Goal: Find contact information: Obtain details needed to contact an individual or organization

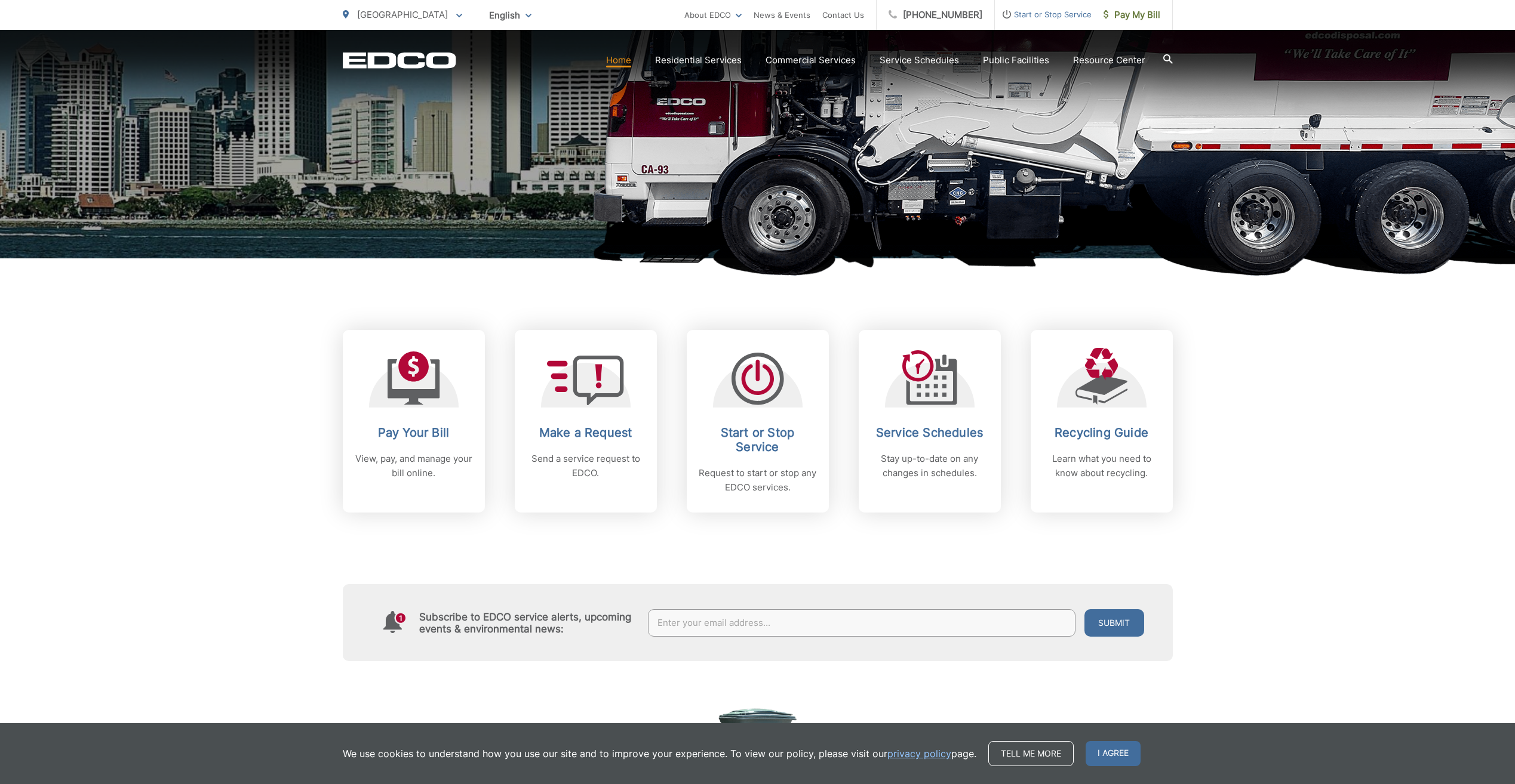
scroll to position [298, 0]
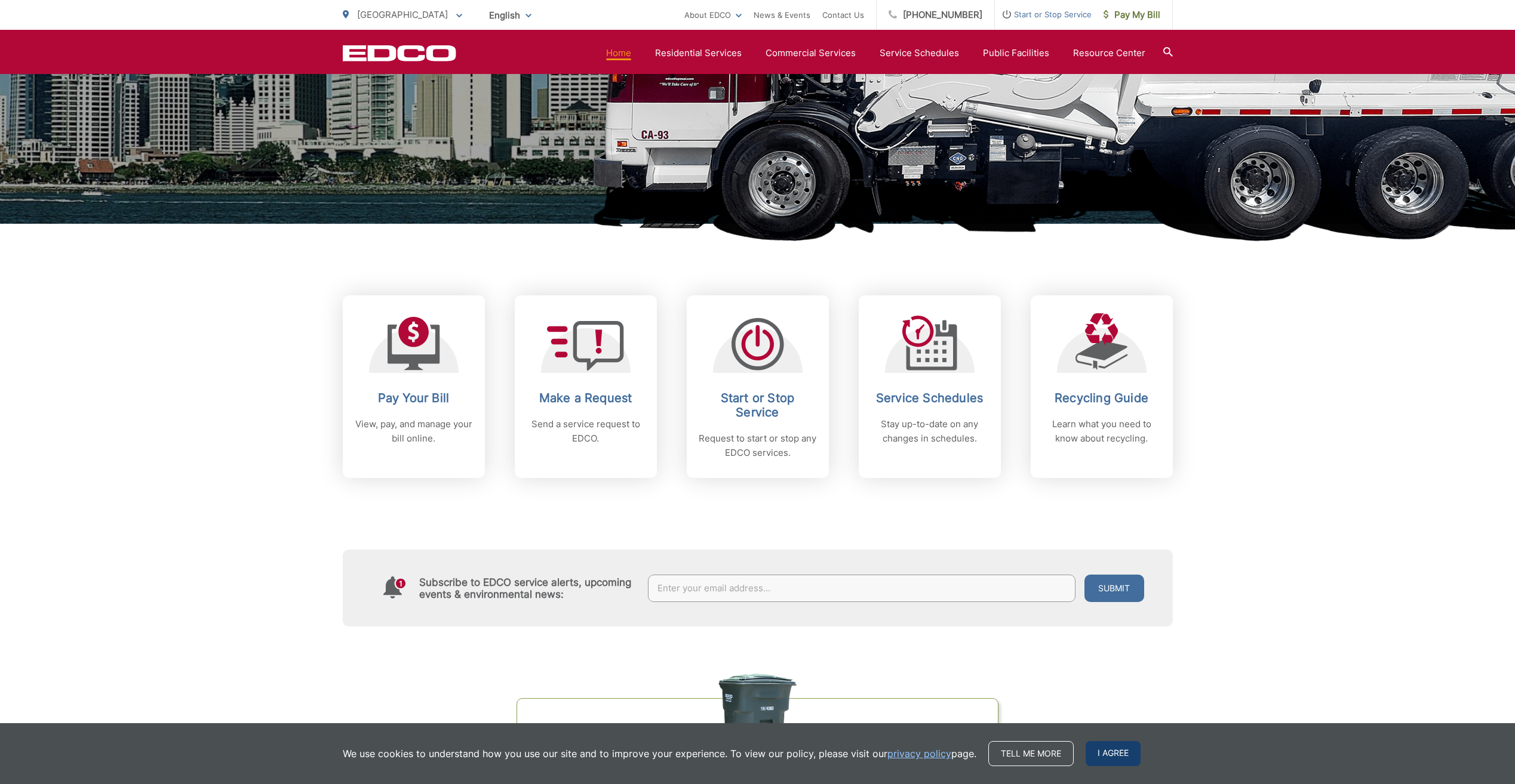
click at [1100, 754] on span "I agree" at bounding box center [1112, 754] width 55 height 25
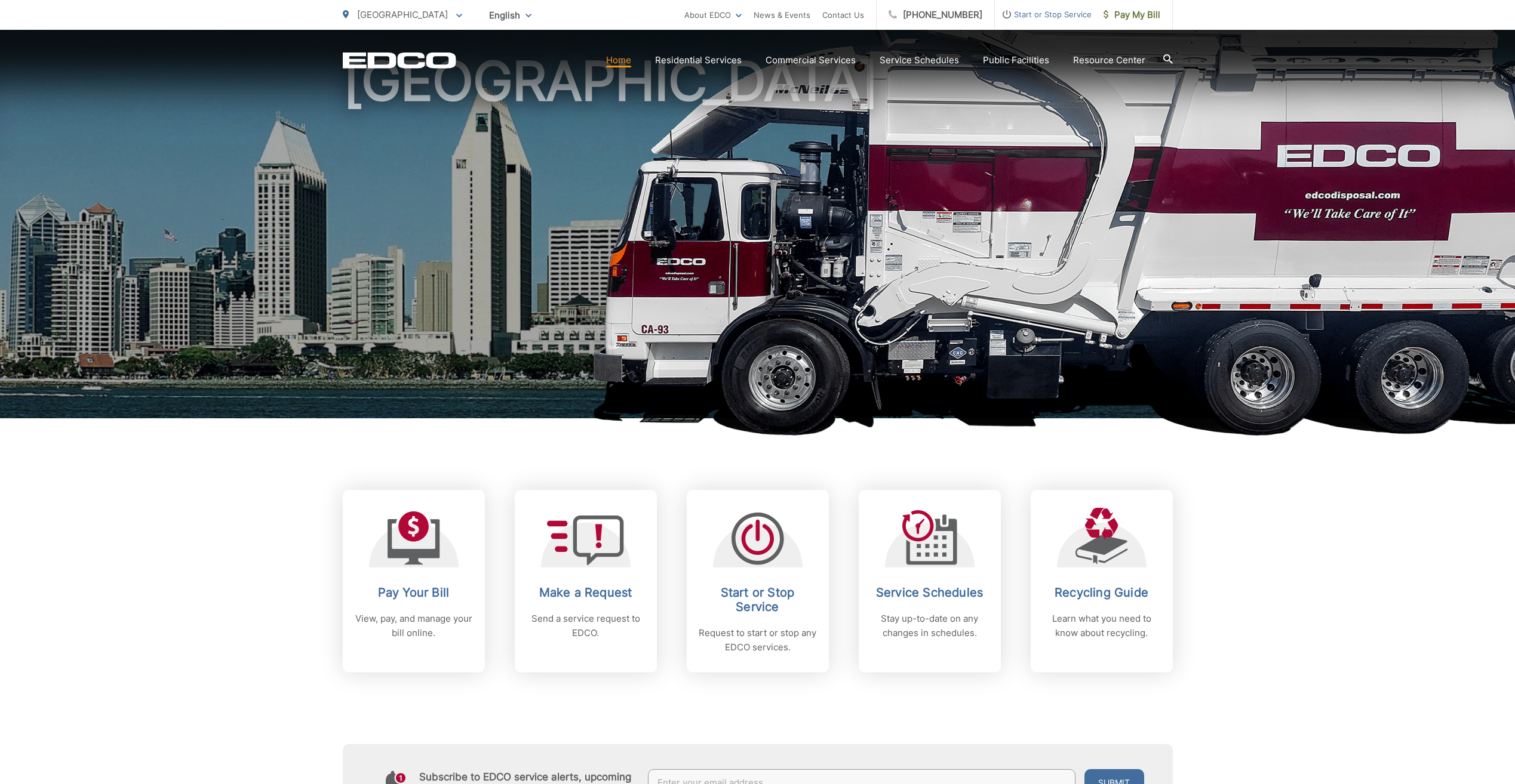
scroll to position [0, 0]
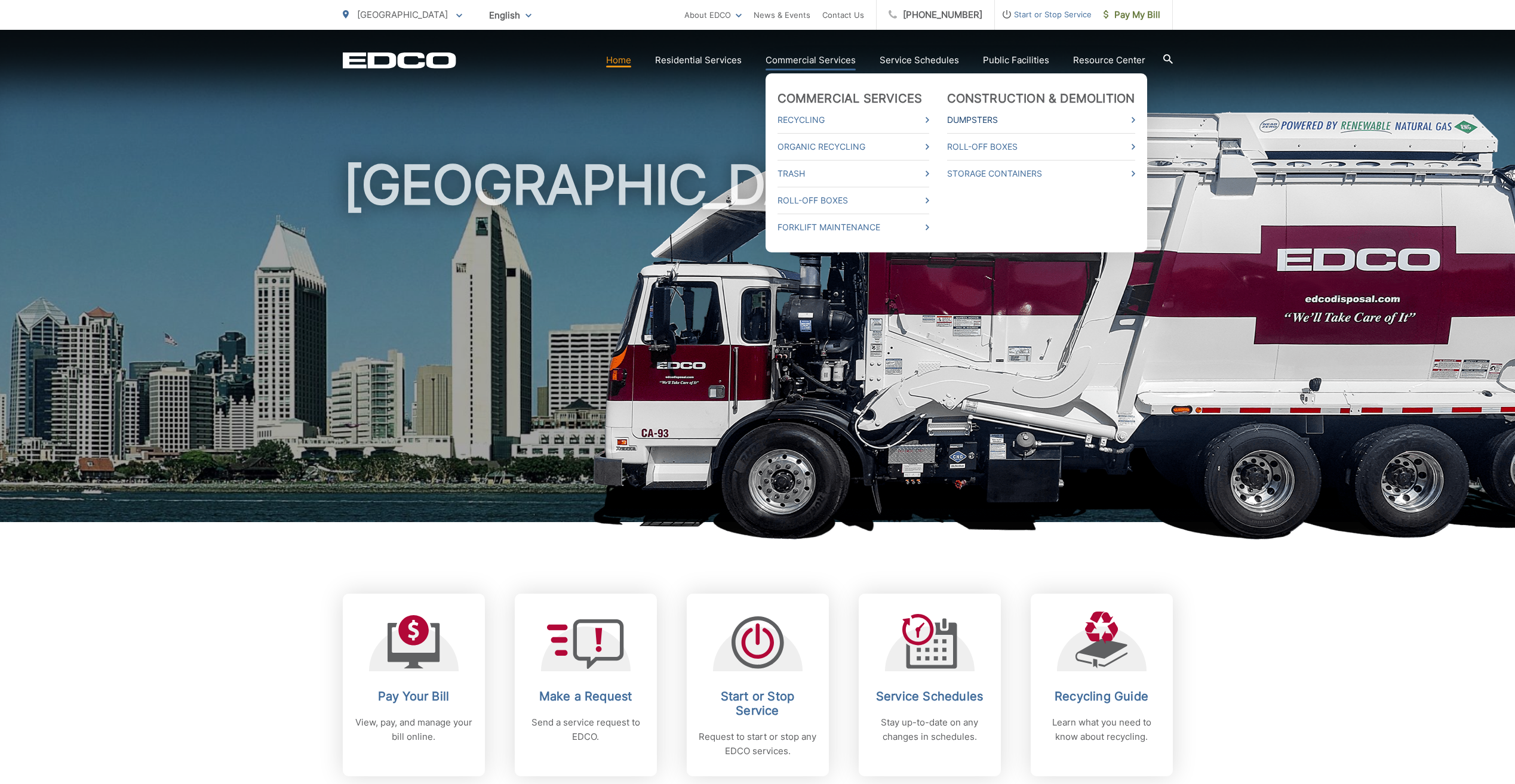
click at [1088, 124] on link "Dumpsters" at bounding box center [1041, 120] width 188 height 14
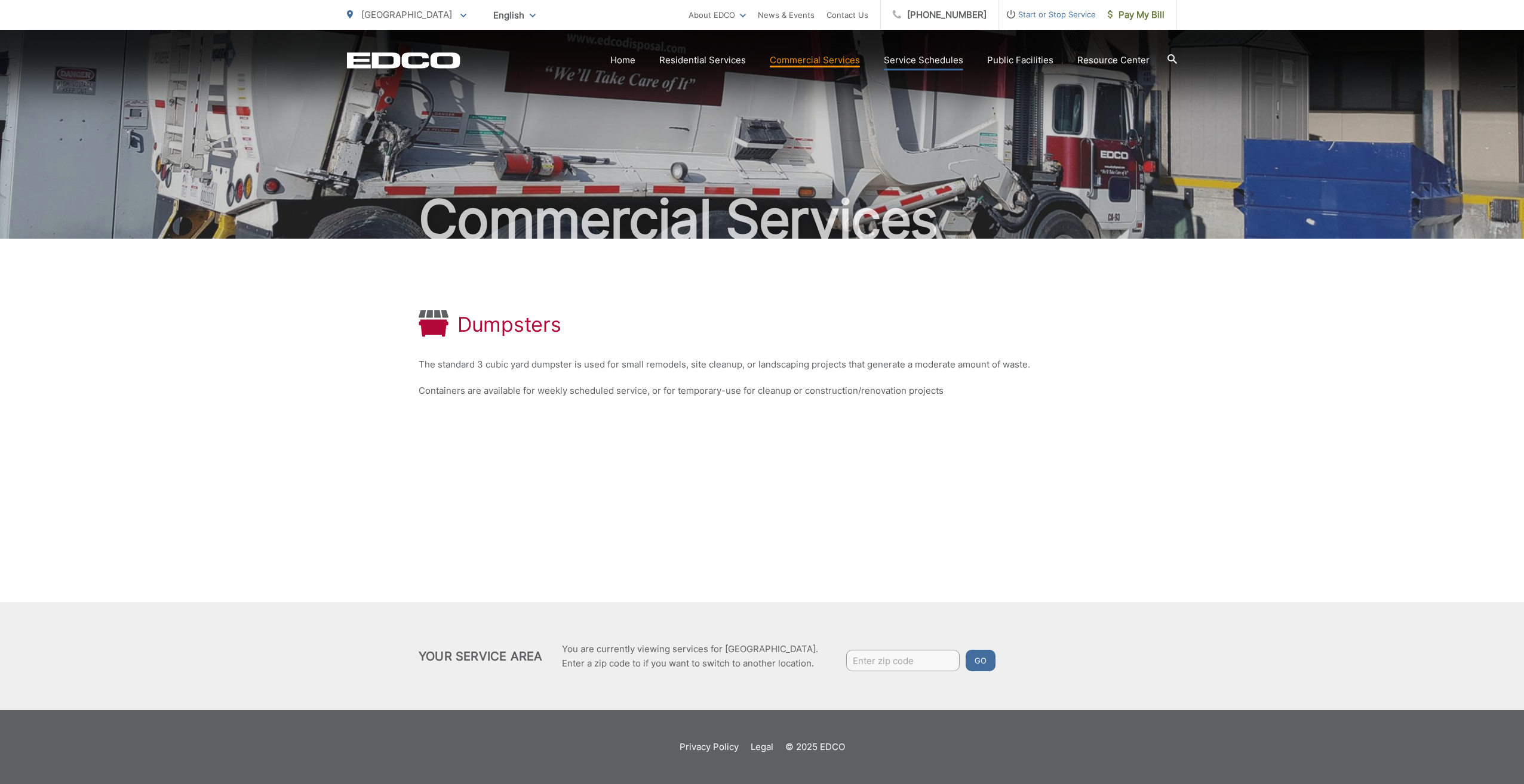
click at [956, 60] on link "Service Schedules" at bounding box center [923, 60] width 80 height 14
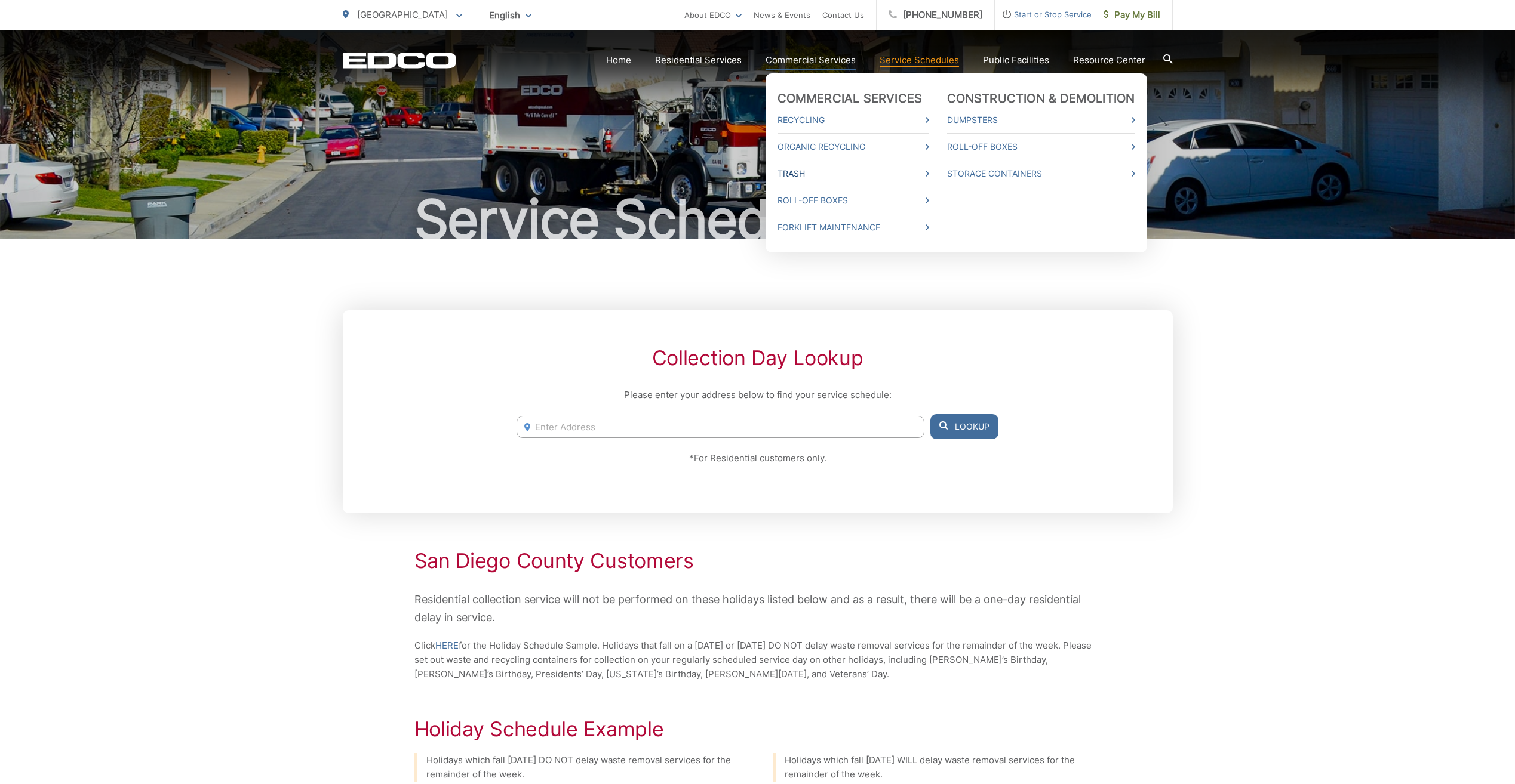
click at [860, 171] on link "Trash" at bounding box center [852, 174] width 151 height 14
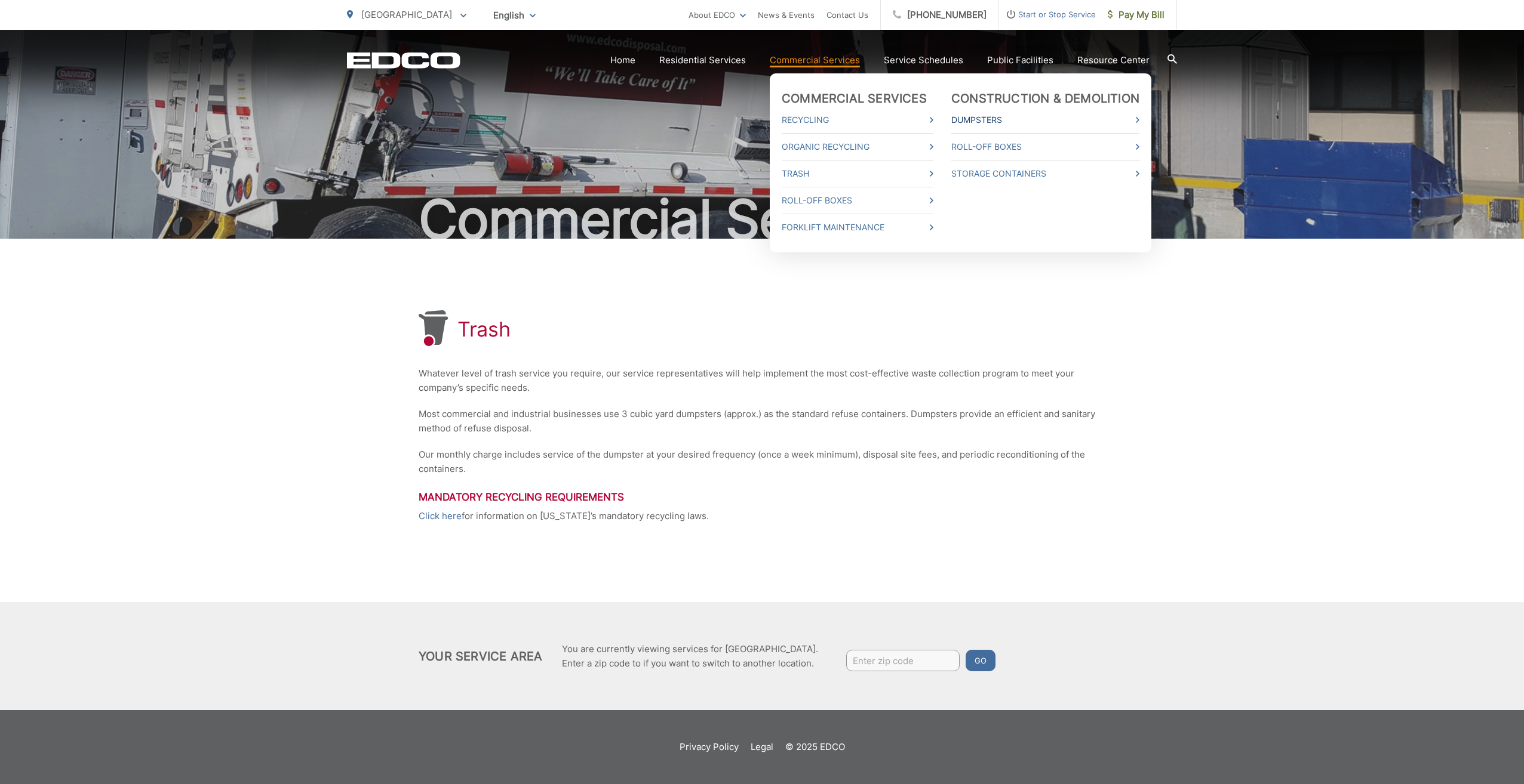
click at [1008, 123] on link "Dumpsters" at bounding box center [1045, 120] width 188 height 14
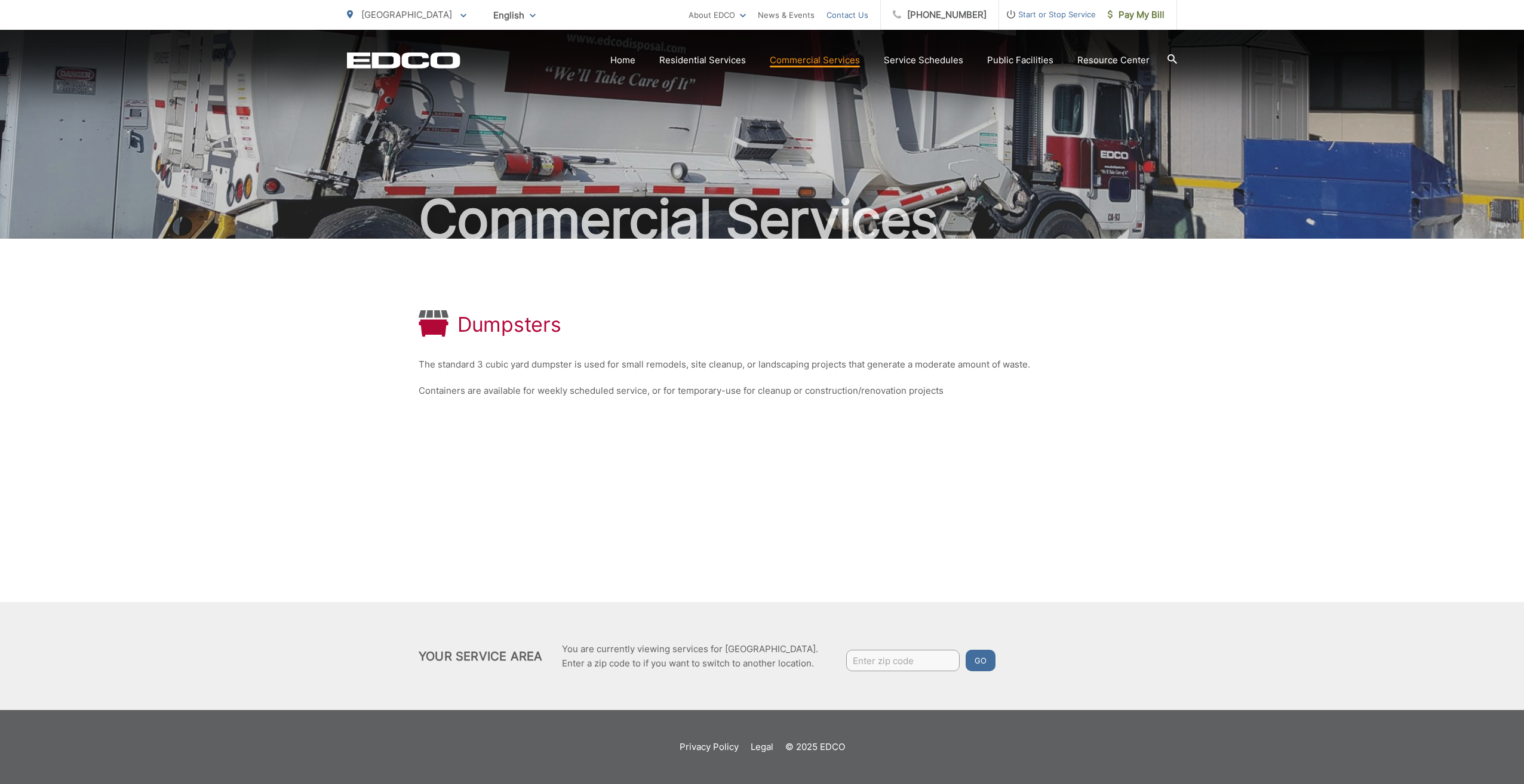
click at [869, 15] on link "Contact Us" at bounding box center [847, 15] width 42 height 14
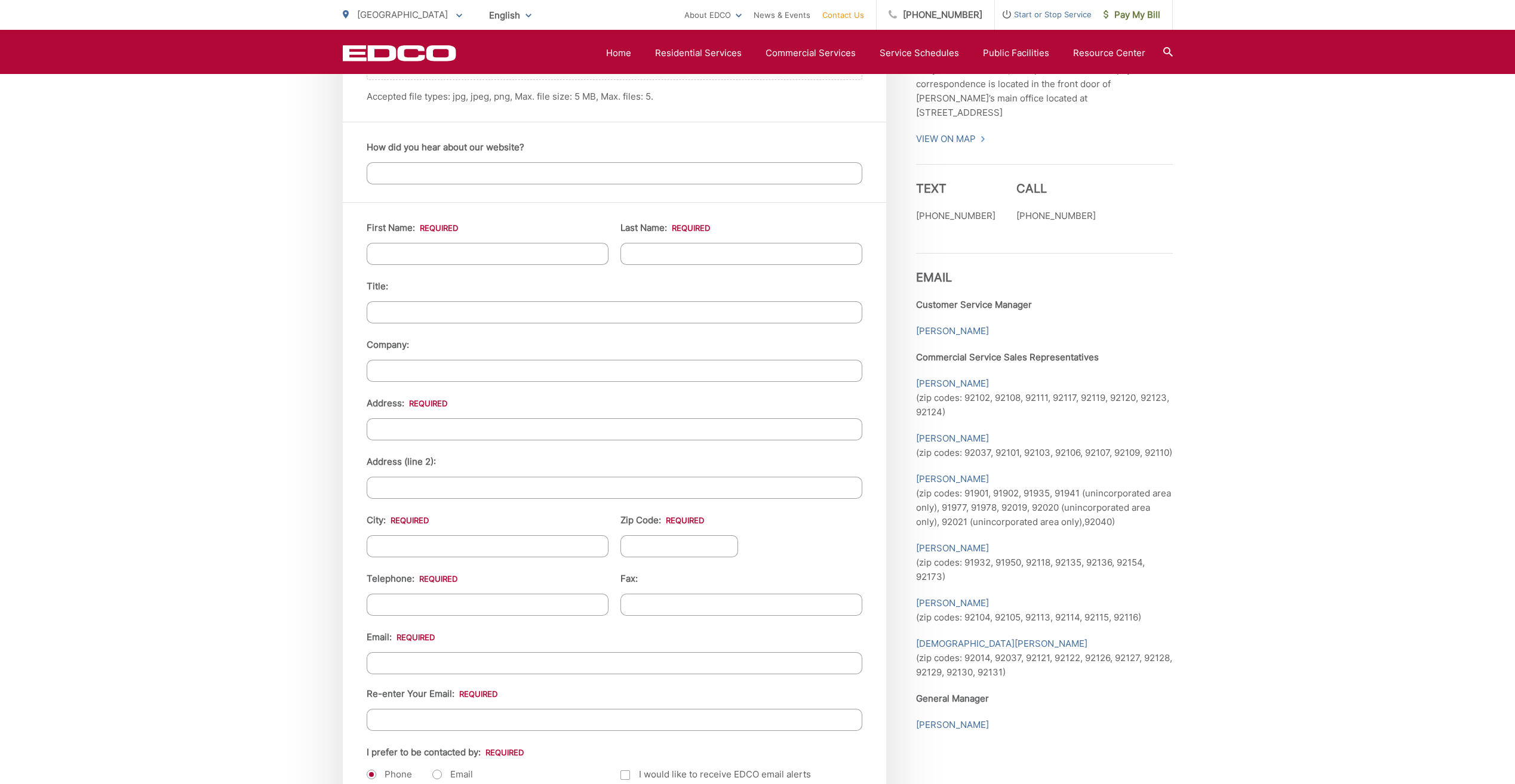
scroll to position [1015, 0]
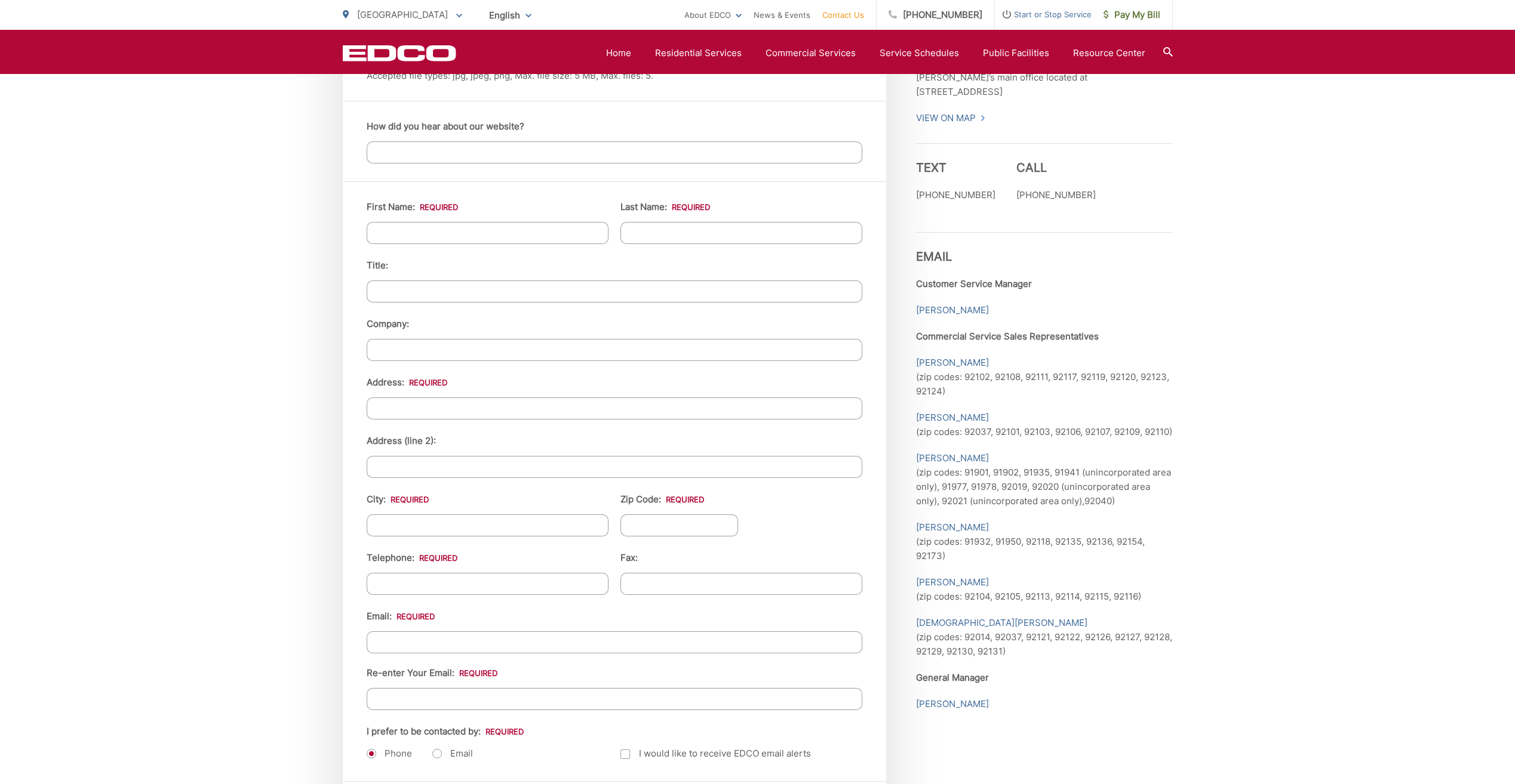
click at [1117, 360] on p "[PERSON_NAME] (zip codes: 92102, 92108, 92111, 92117, 92119, 92120, 92123, 9212…" at bounding box center [1044, 377] width 257 height 43
click at [940, 355] on link "[PERSON_NAME]" at bounding box center [952, 362] width 73 height 14
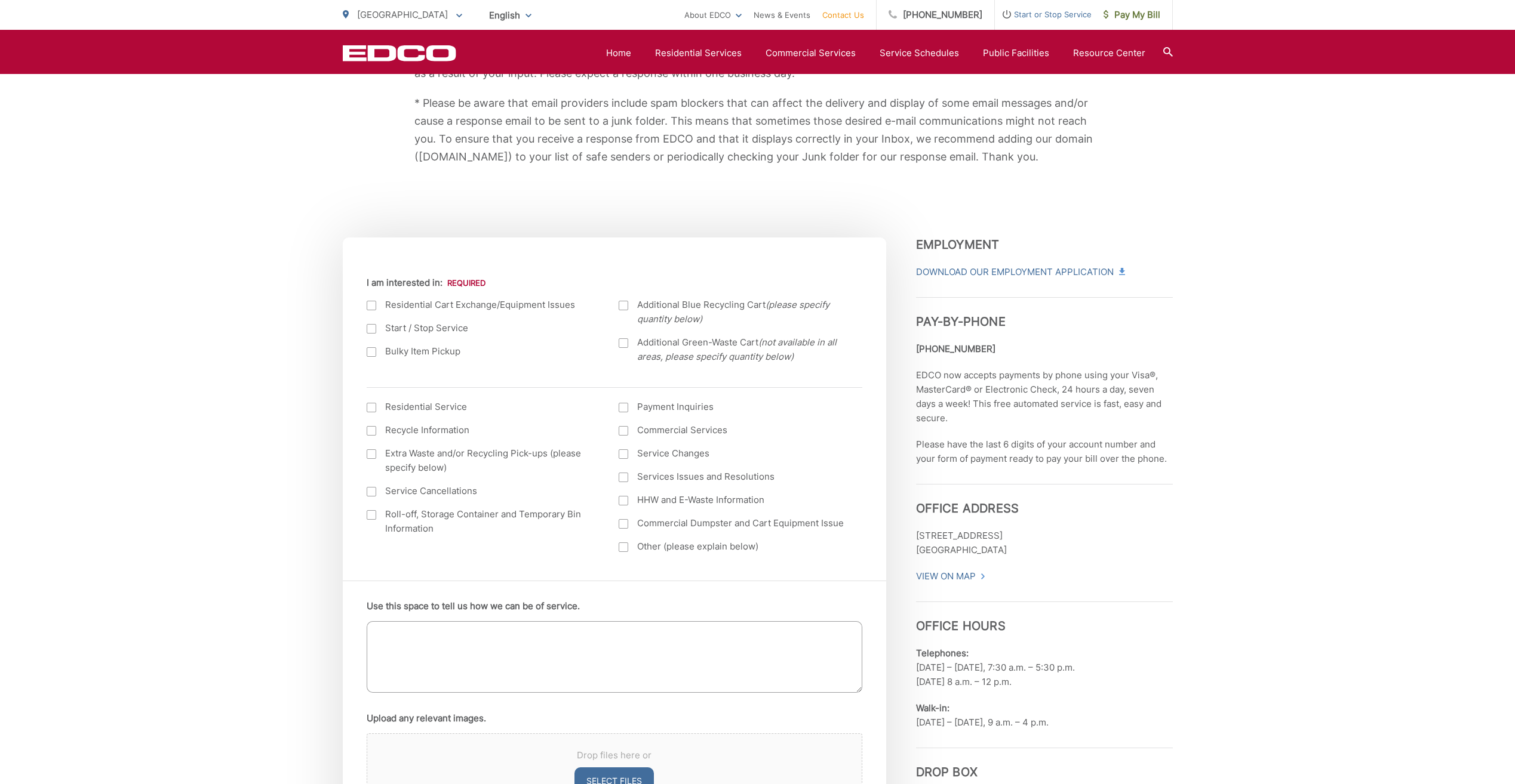
scroll to position [239, 0]
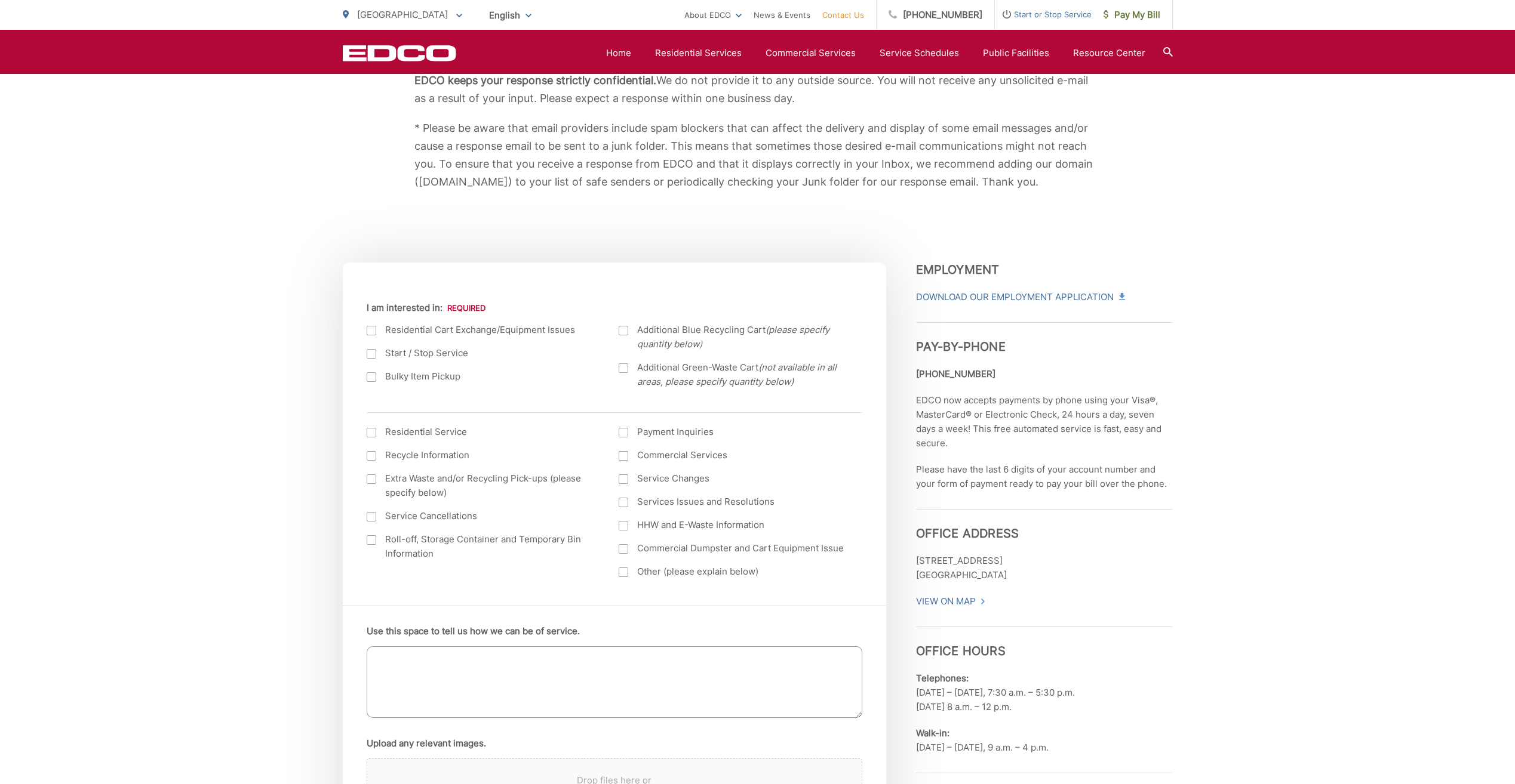
click at [625, 457] on div at bounding box center [623, 456] width 10 height 10
click at [0, 0] on input "Commercial Services" at bounding box center [0, 0] width 0 height 0
click at [623, 454] on div at bounding box center [623, 456] width 10 height 10
click at [0, 0] on input "Commercial Services" at bounding box center [0, 0] width 0 height 0
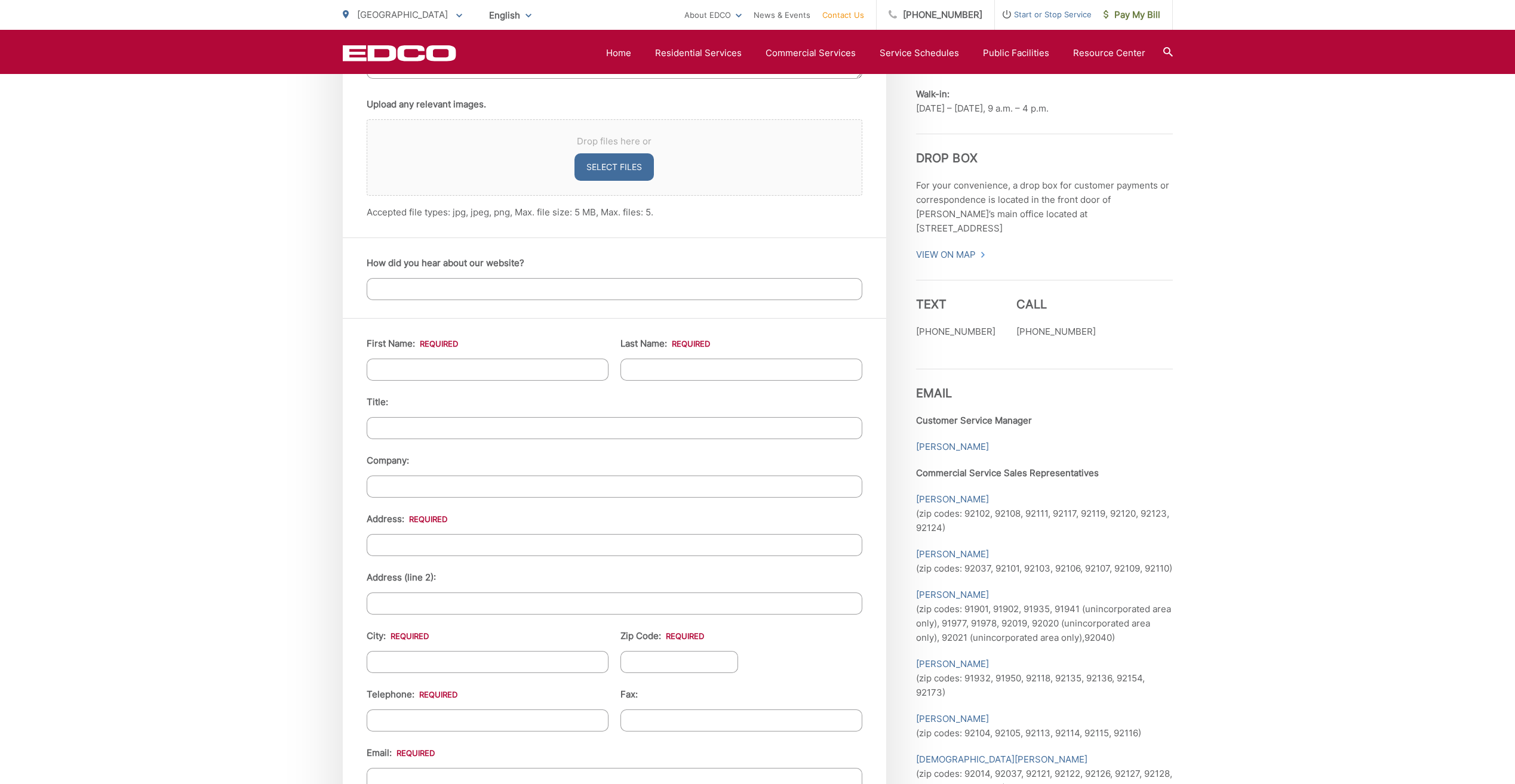
scroll to position [955, 0]
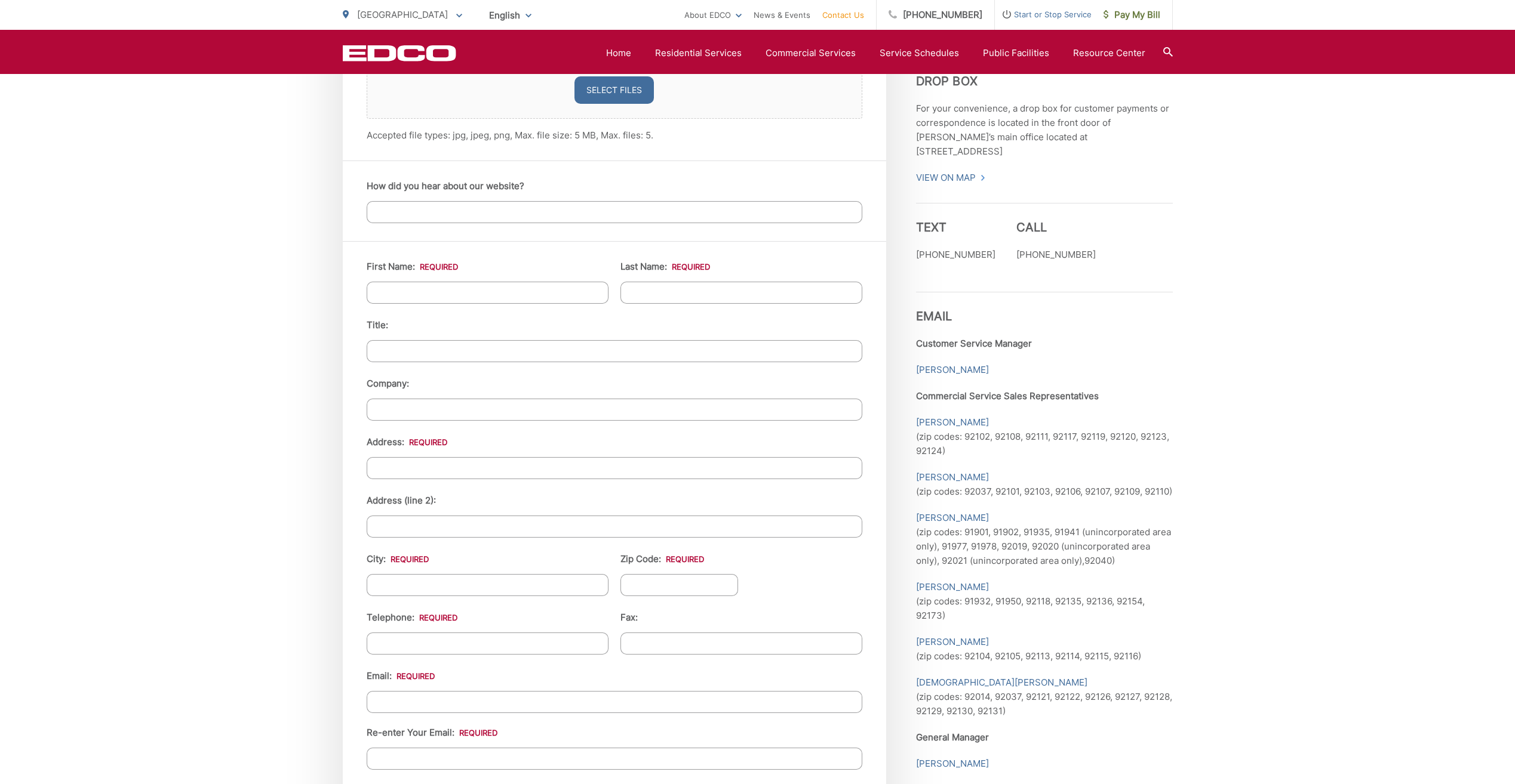
drag, startPoint x: 1239, startPoint y: 415, endPoint x: 1232, endPoint y: 372, distance: 43.6
click at [1232, 372] on div "EDCO keeps your response strictly confidential. We do not provide it to any out…" at bounding box center [758, 203] width 1515 height 1838
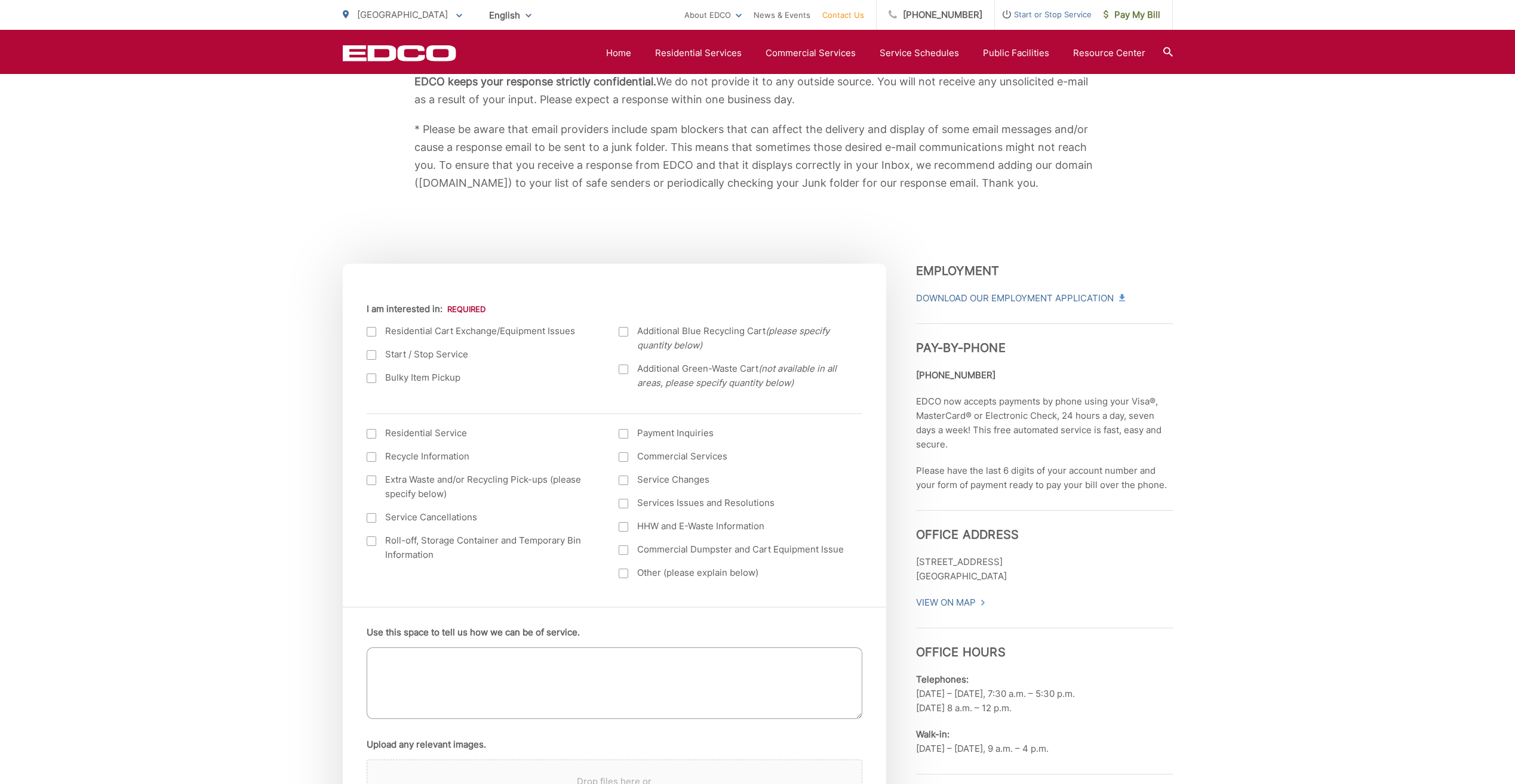
scroll to position [179, 0]
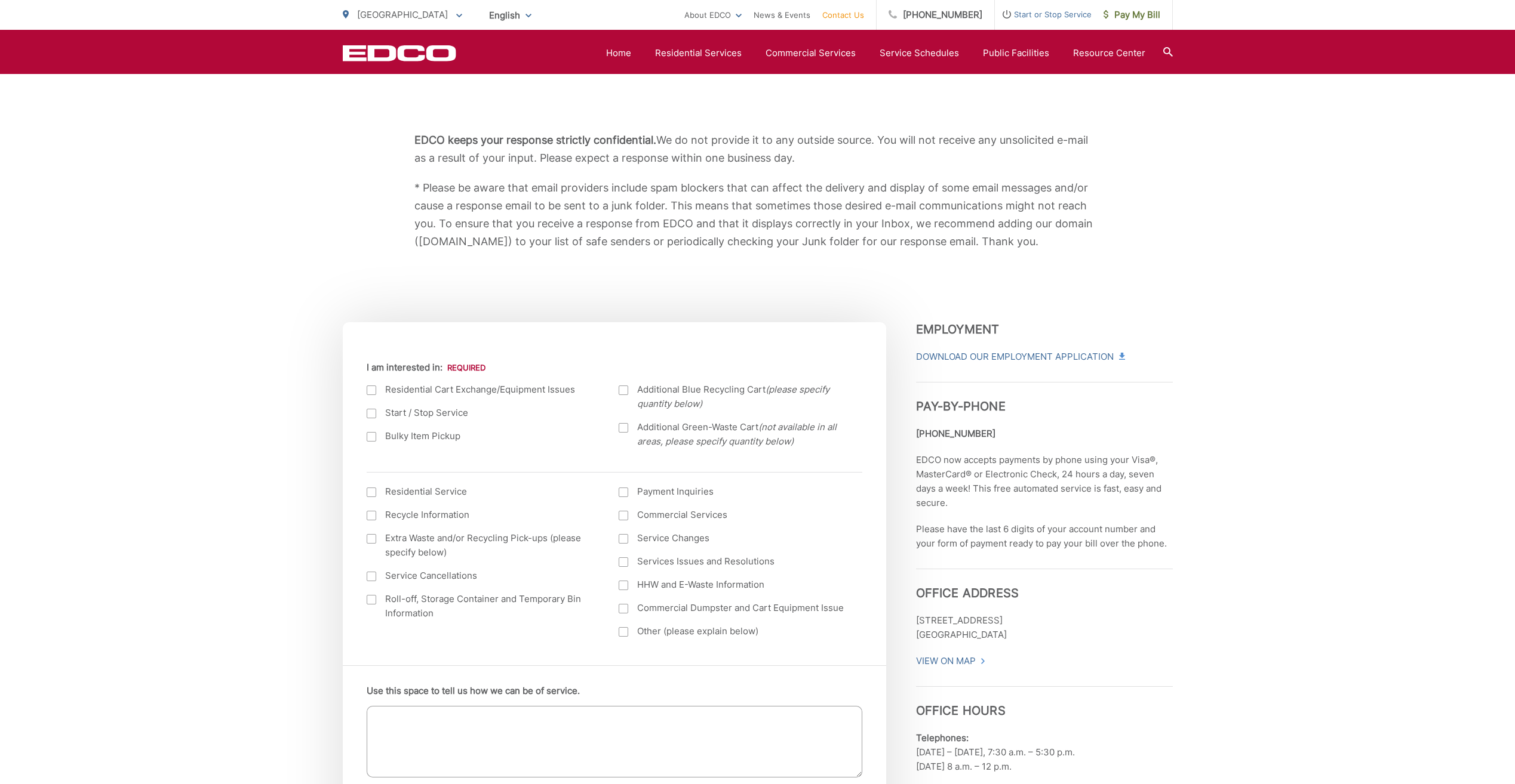
click at [622, 518] on div at bounding box center [623, 516] width 10 height 10
click at [0, 0] on input "Commercial Services" at bounding box center [0, 0] width 0 height 0
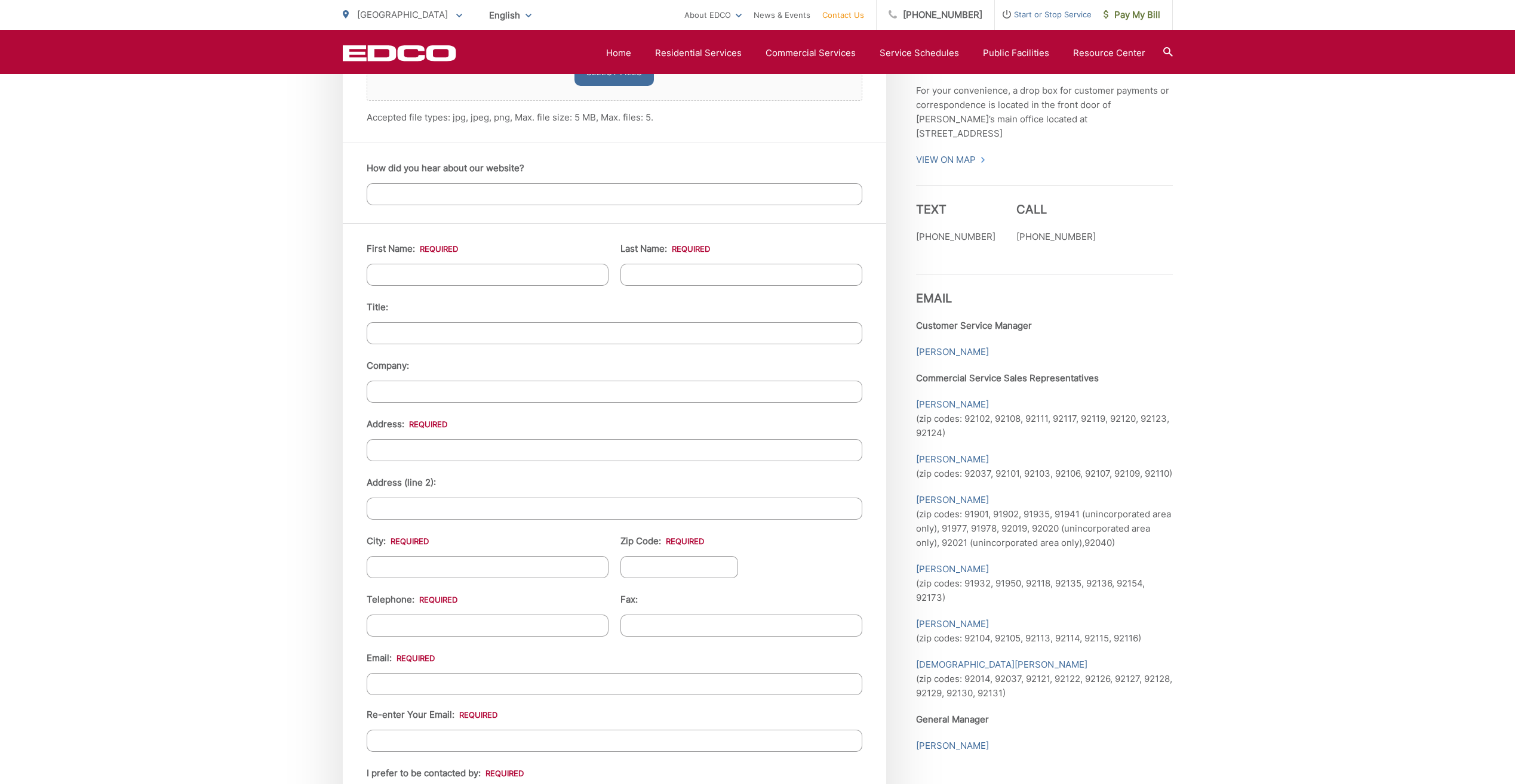
scroll to position [1016, 0]
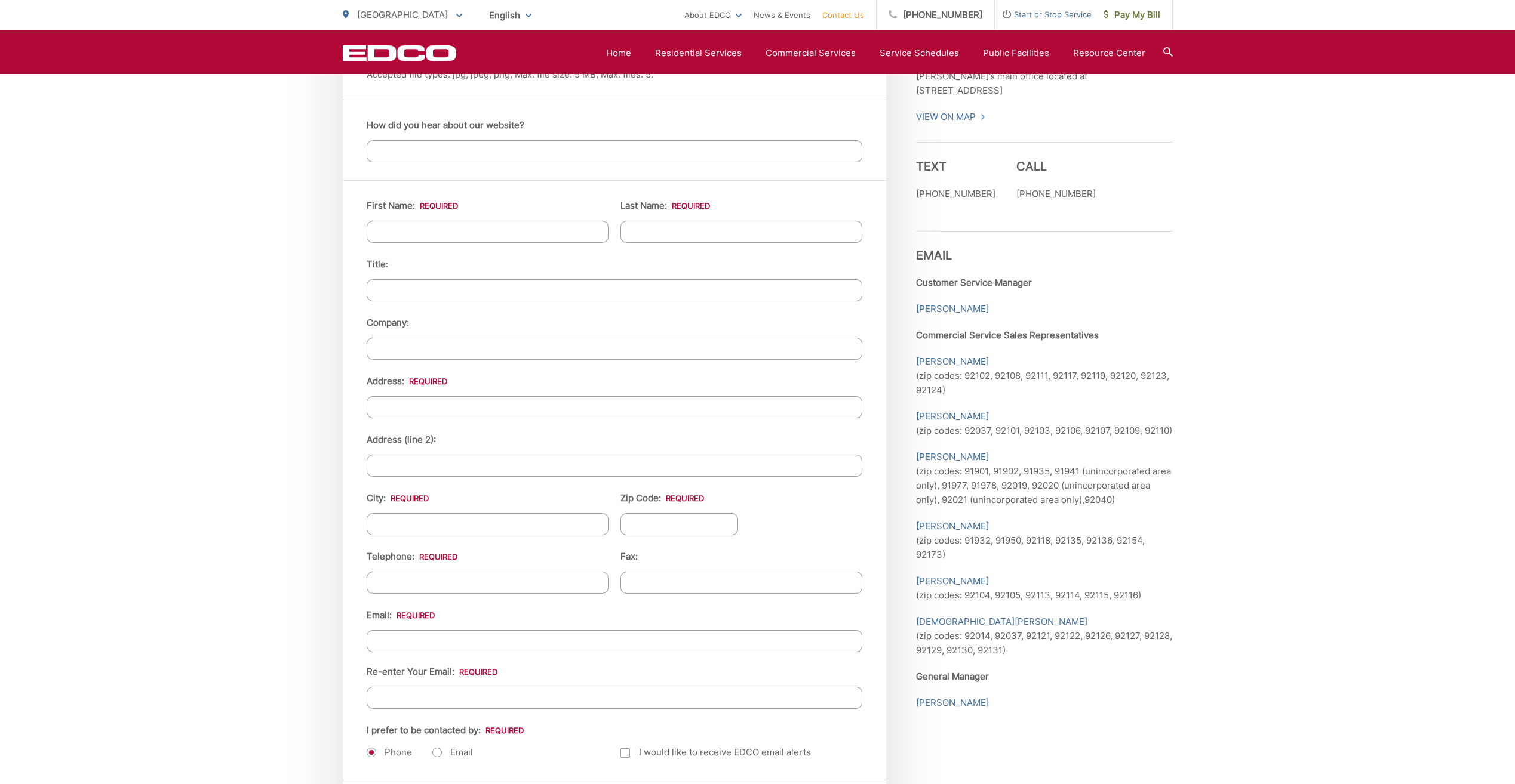
drag, startPoint x: 1015, startPoint y: 592, endPoint x: 1267, endPoint y: 663, distance: 261.8
click at [1267, 663] on div "EDCO keeps your response strictly confidential. We do not provide it to any out…" at bounding box center [758, 142] width 1515 height 1838
drag, startPoint x: 997, startPoint y: 669, endPoint x: 1305, endPoint y: 599, distance: 315.9
click at [1305, 599] on div "EDCO keeps your response strictly confidential. We do not provide it to any out…" at bounding box center [758, 147] width 1515 height 1838
